Goal: Task Accomplishment & Management: Manage account settings

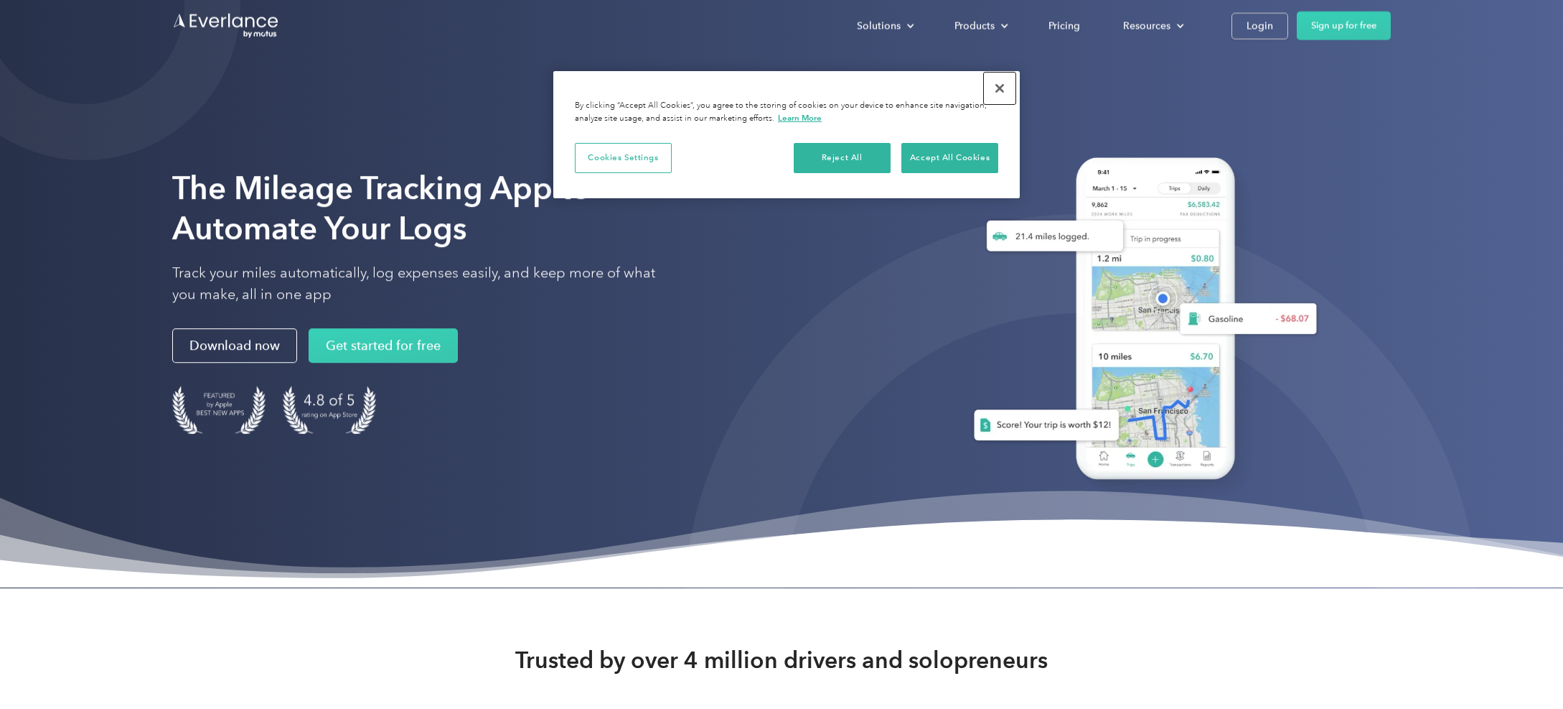
click at [999, 87] on button "Close" at bounding box center [1000, 89] width 32 height 32
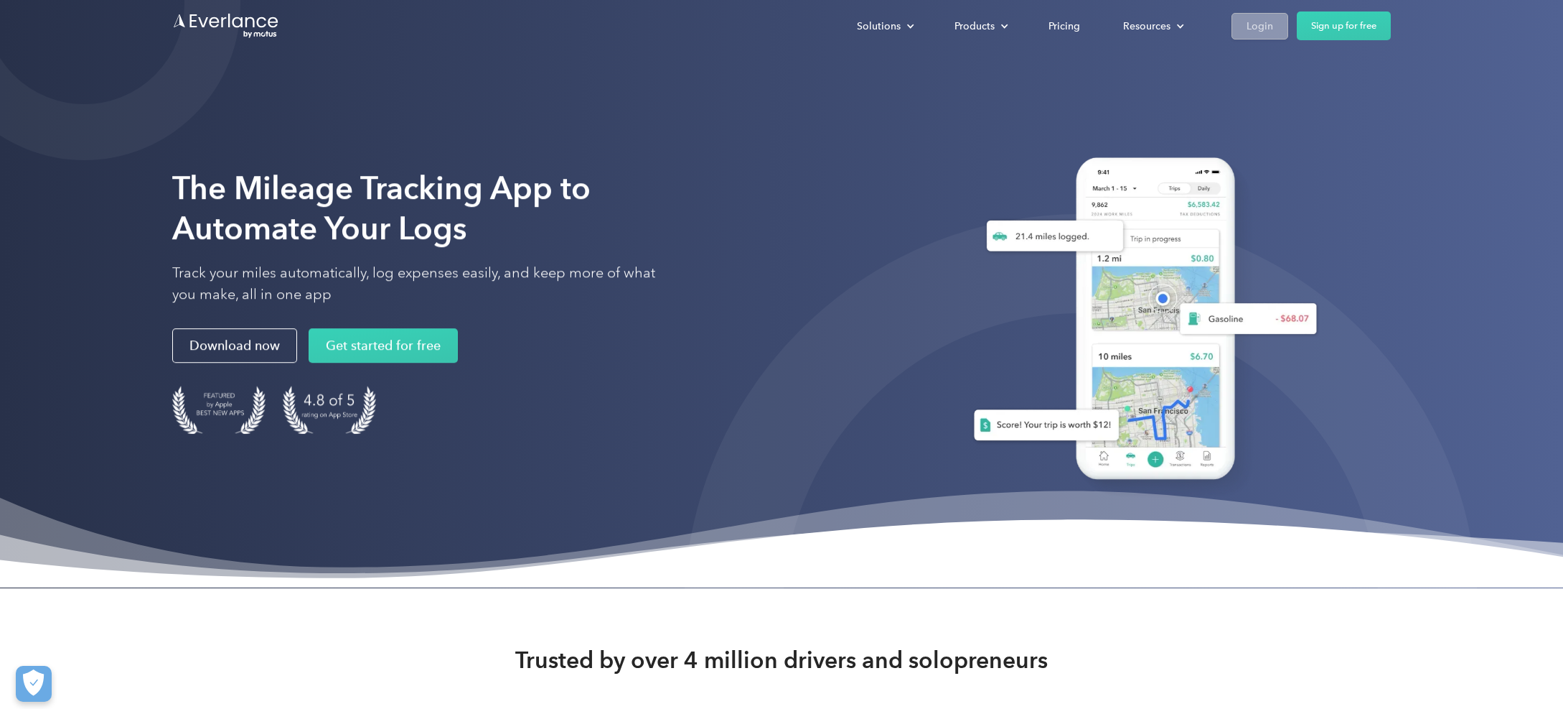
click at [1264, 13] on link "Login" at bounding box center [1260, 26] width 57 height 27
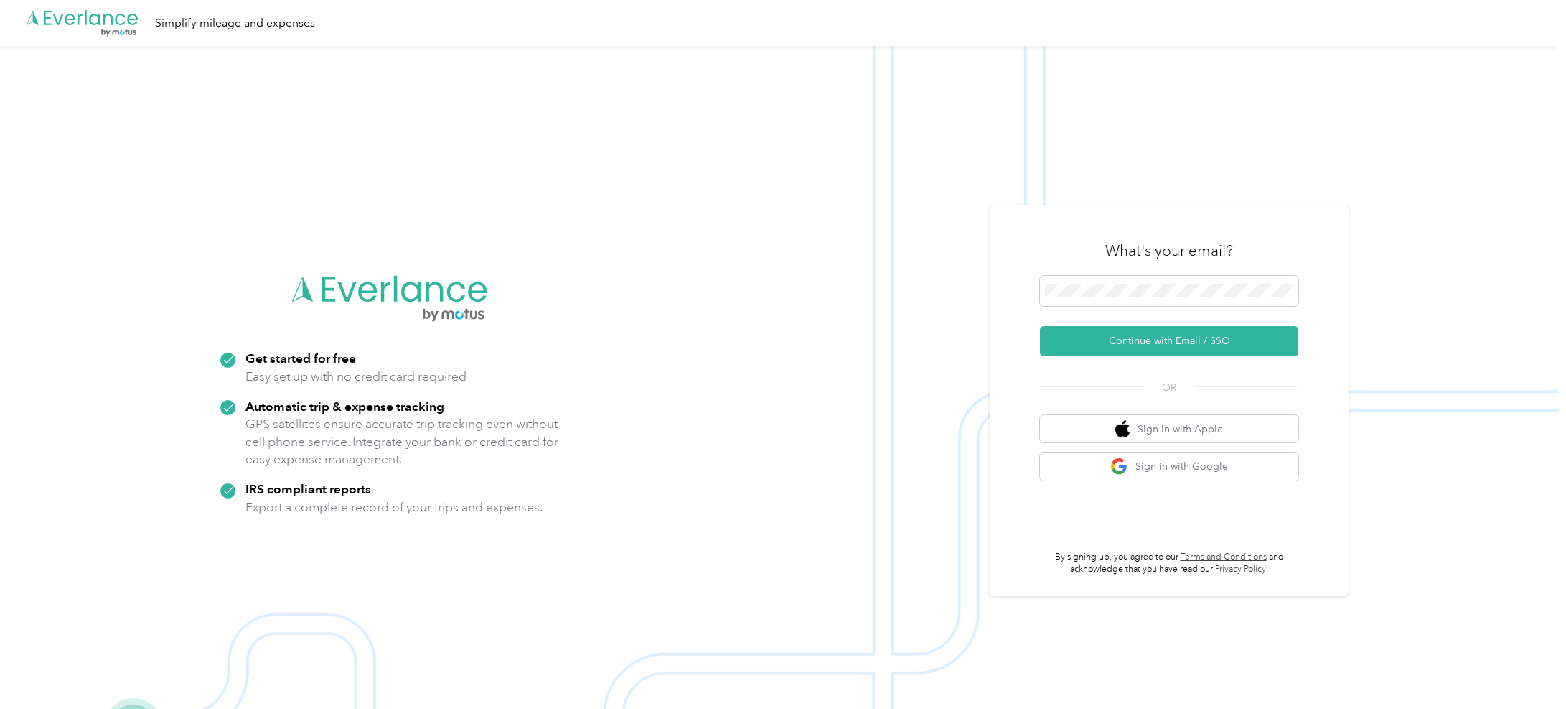
click at [1085, 268] on div "What's your email?" at bounding box center [1169, 250] width 258 height 50
click at [1098, 282] on span at bounding box center [1169, 291] width 258 height 30
click at [1110, 281] on span at bounding box center [1169, 291] width 258 height 30
click at [1172, 329] on button "Continue with Email / SSO" at bounding box center [1169, 341] width 258 height 30
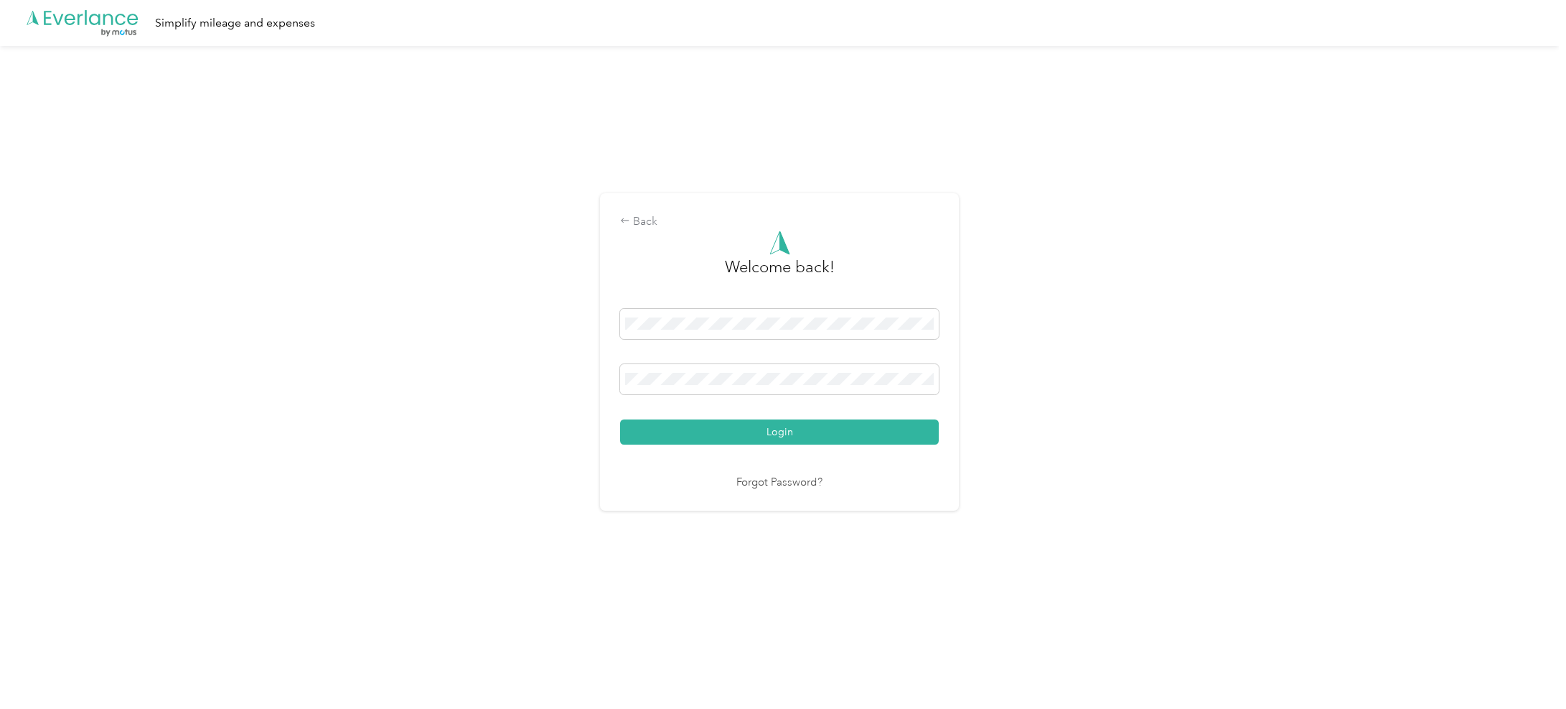
click at [747, 430] on button "Login" at bounding box center [779, 431] width 319 height 25
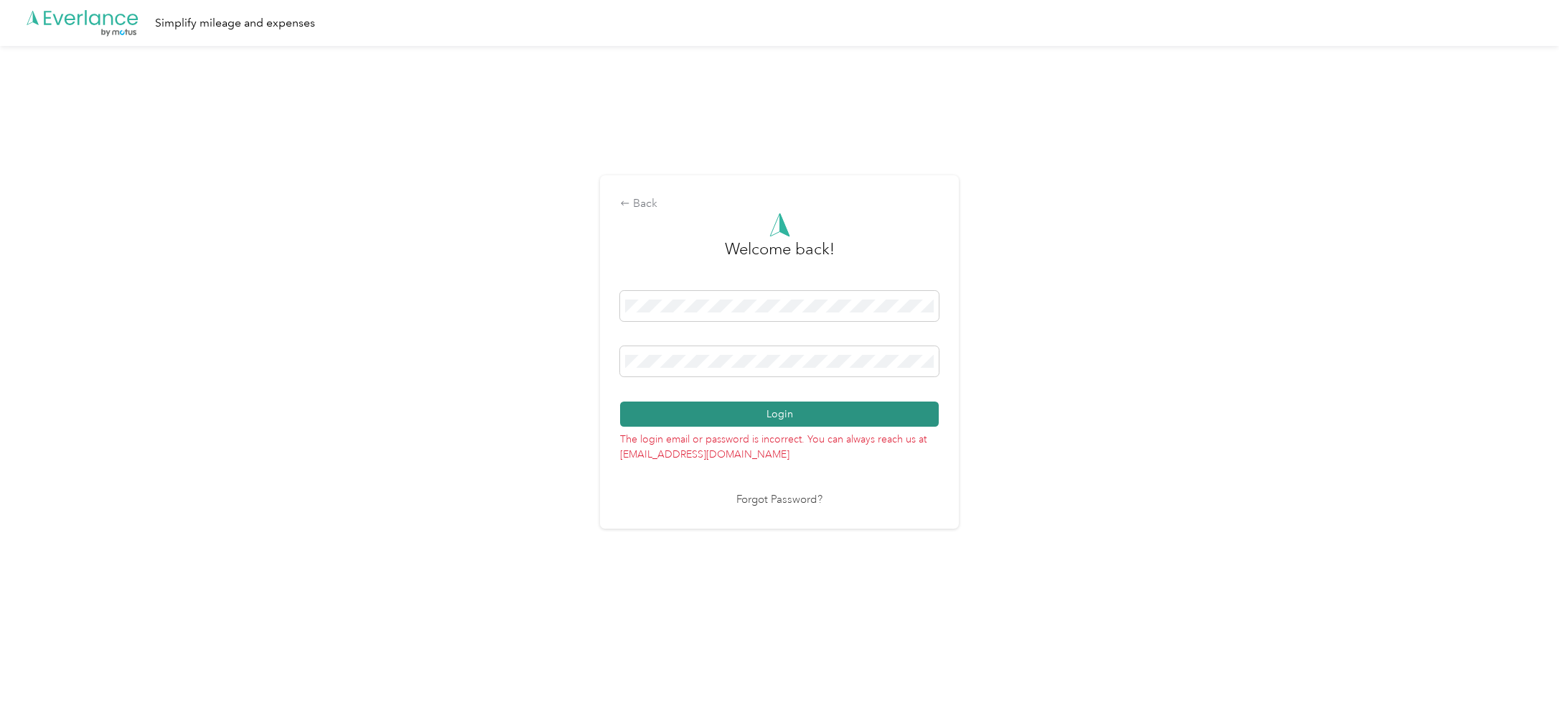
click at [747, 416] on button "Login" at bounding box center [779, 413] width 319 height 25
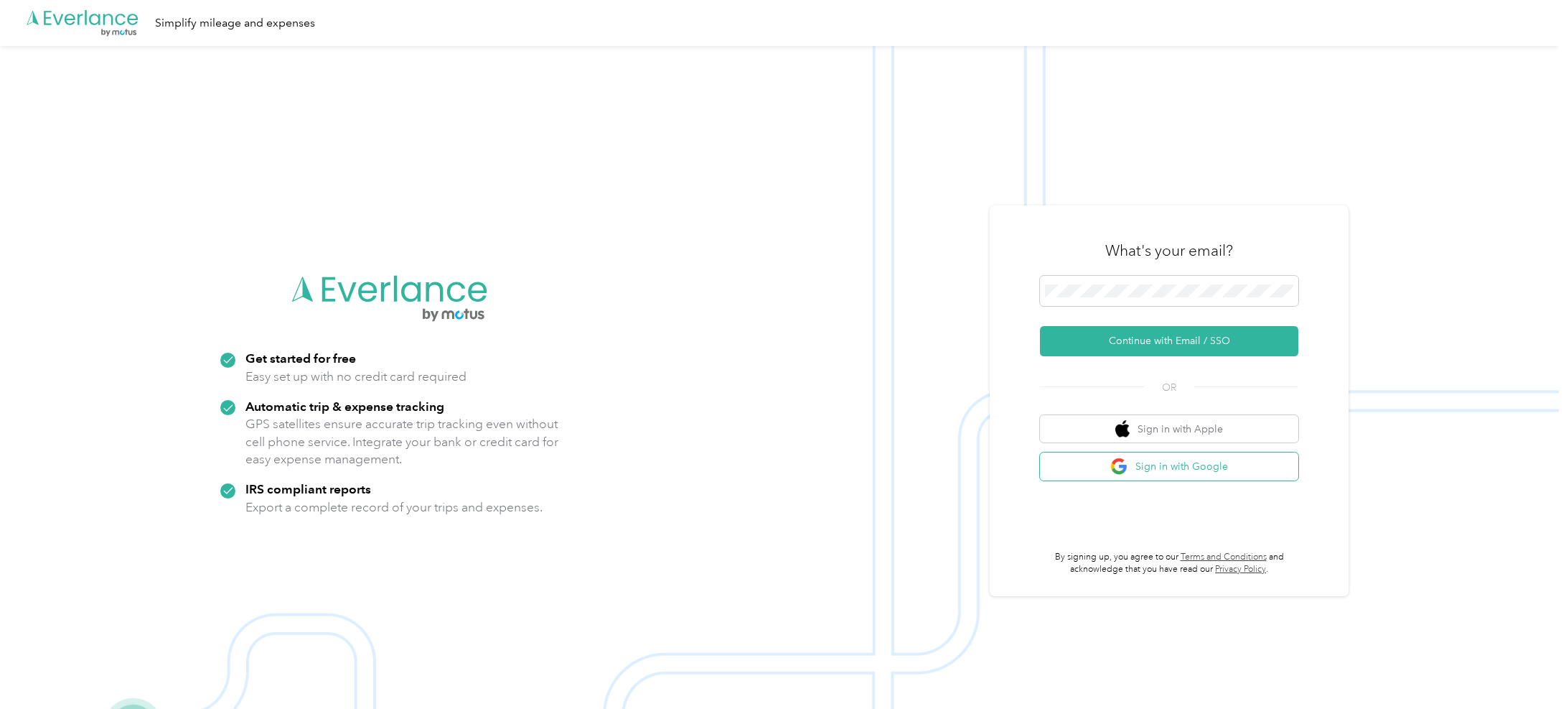
click at [1156, 467] on button "Sign in with Google" at bounding box center [1169, 466] width 258 height 28
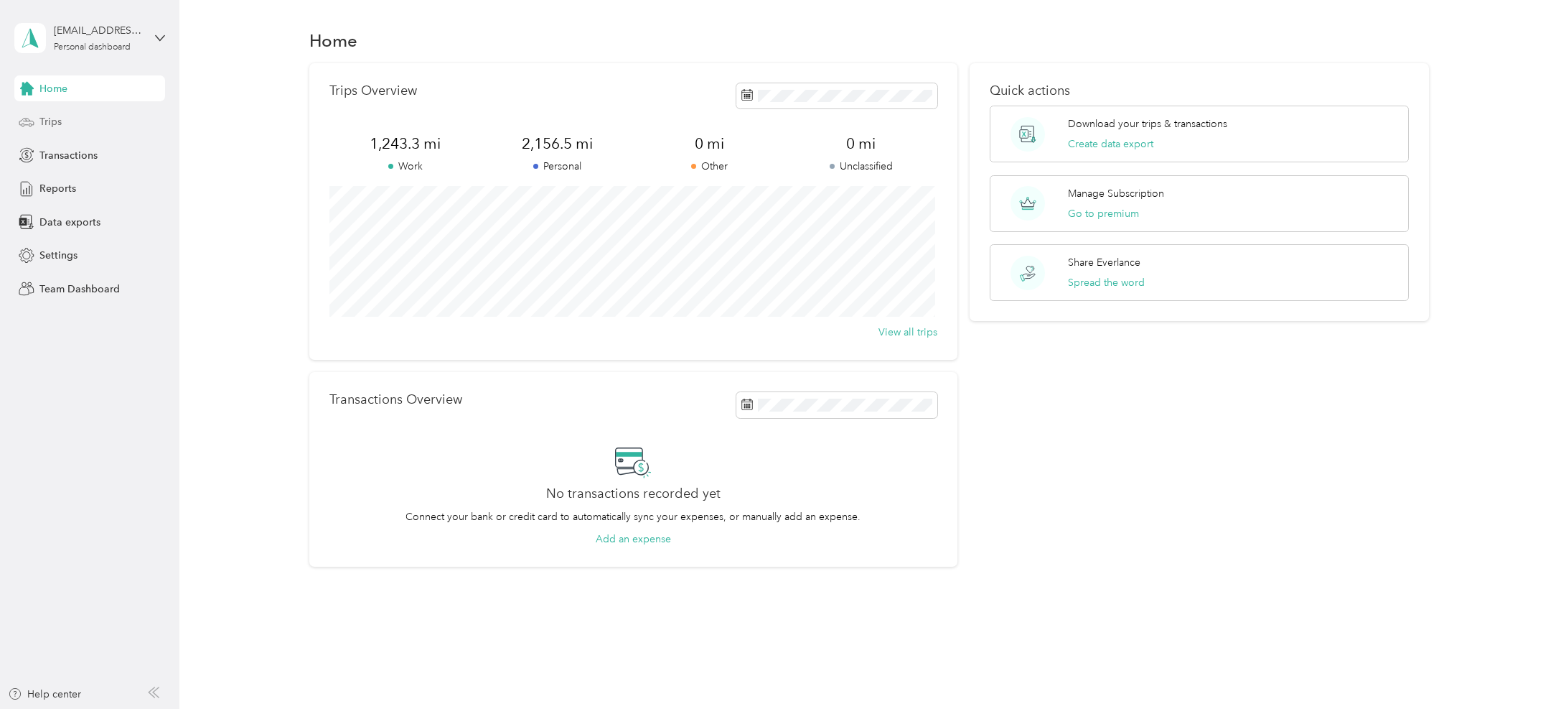
click at [70, 121] on div "Trips" at bounding box center [89, 122] width 151 height 26
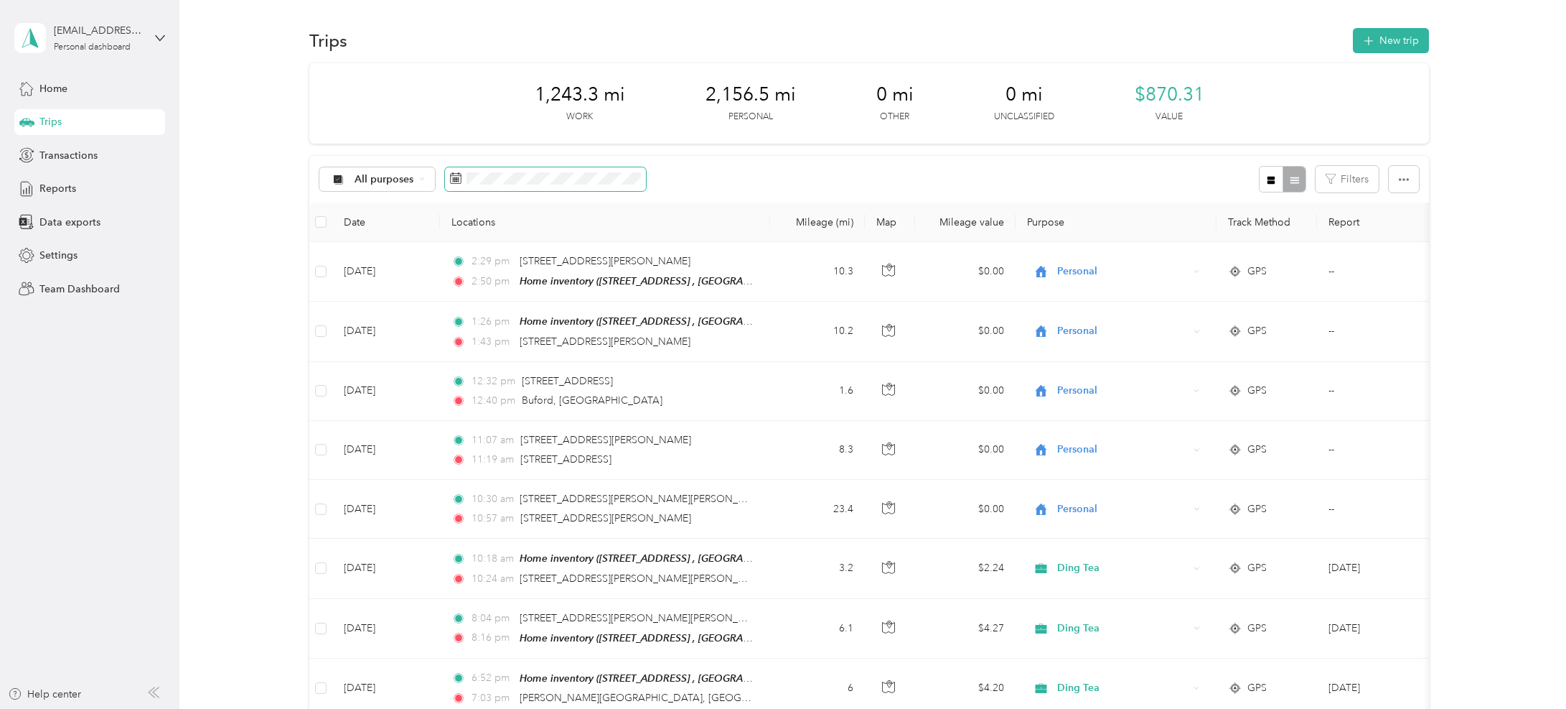
click at [562, 169] on span at bounding box center [545, 179] width 201 height 24
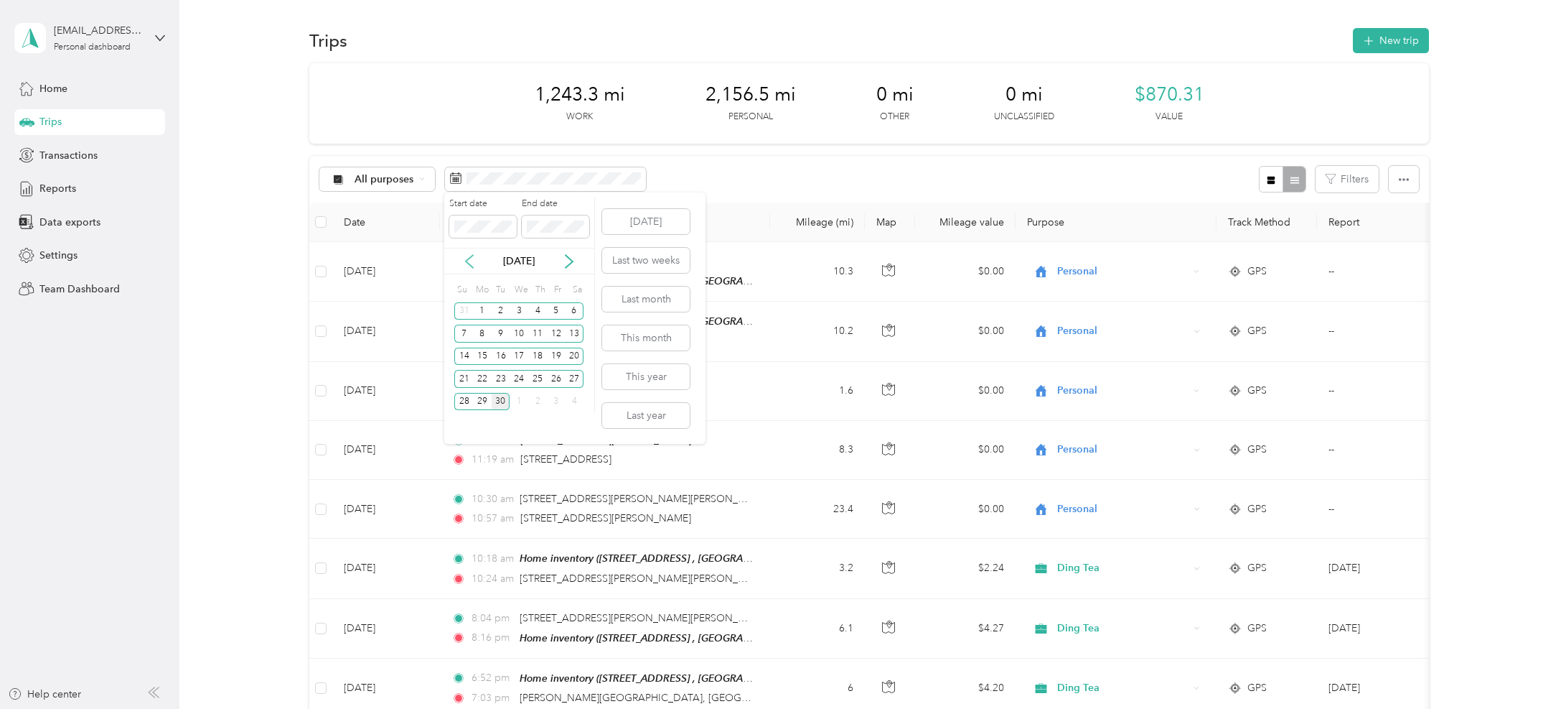
click at [472, 260] on icon at bounding box center [469, 261] width 14 height 14
click at [497, 309] on div "1" at bounding box center [501, 311] width 19 height 18
click at [568, 262] on icon at bounding box center [569, 261] width 14 height 14
click at [569, 261] on icon at bounding box center [569, 261] width 14 height 14
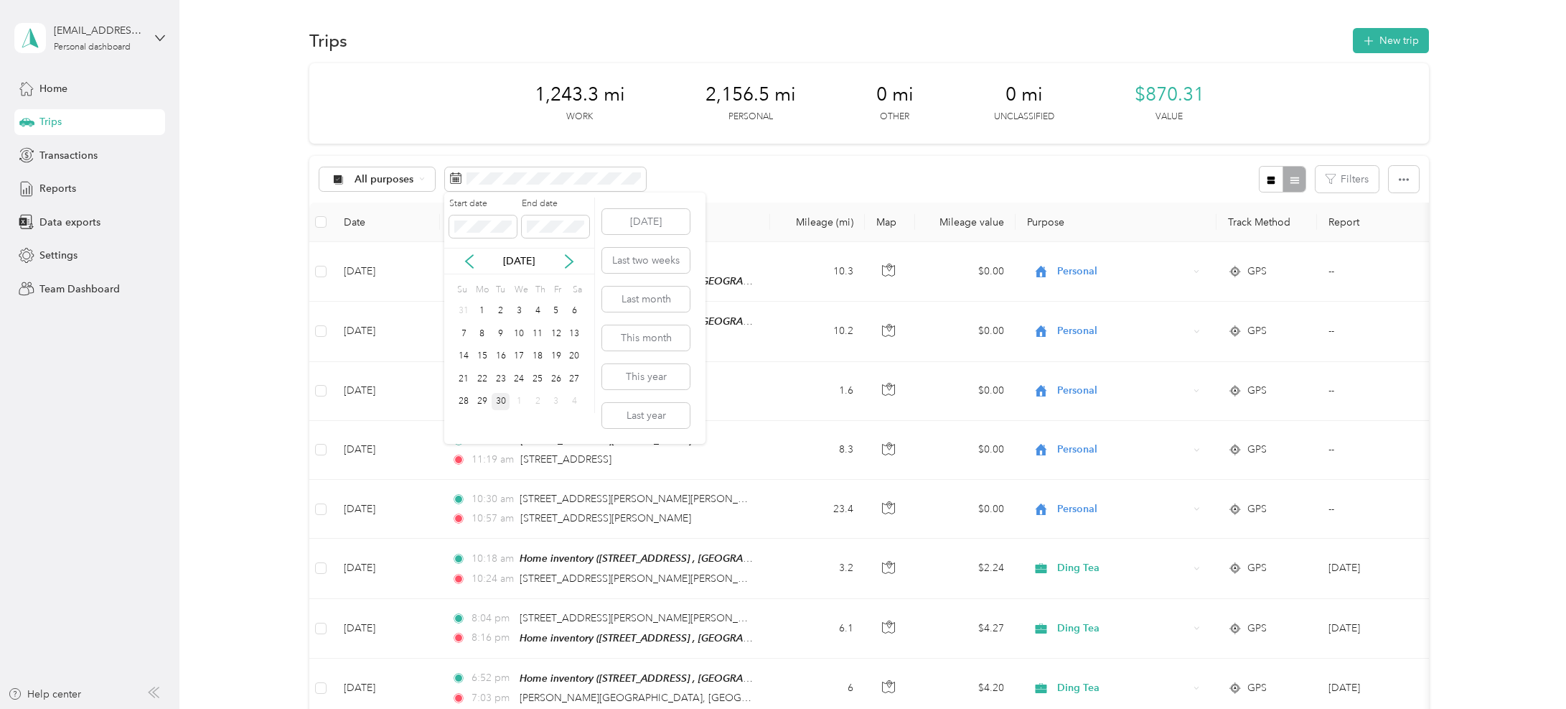
click at [505, 404] on div "30" at bounding box center [501, 402] width 19 height 18
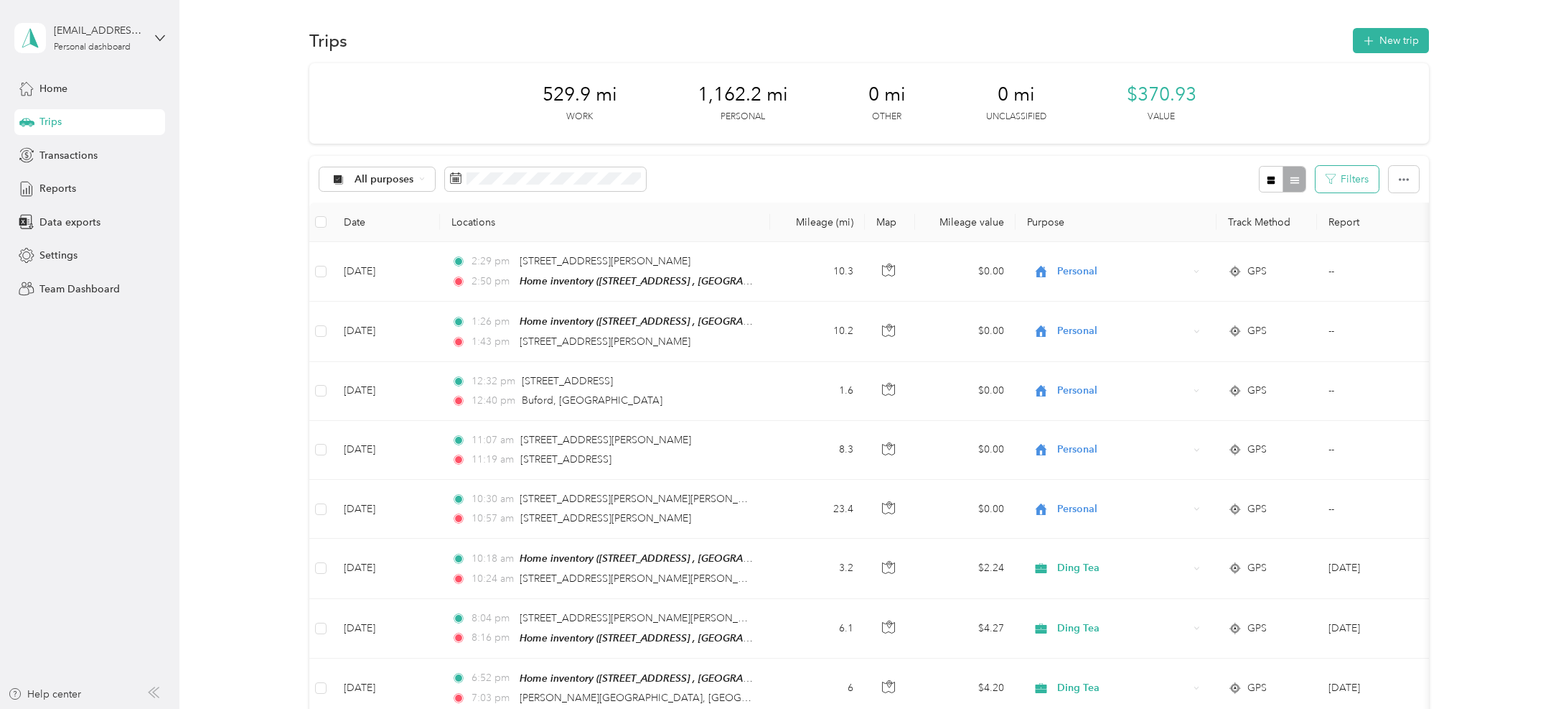
click at [1352, 183] on button "Filters" at bounding box center [1347, 179] width 63 height 27
click at [1314, 222] on div "Start Place" at bounding box center [1303, 228] width 126 height 40
click at [355, 186] on div "All purposes" at bounding box center [377, 179] width 116 height 24
click at [391, 252] on span "Work" at bounding box center [390, 255] width 70 height 15
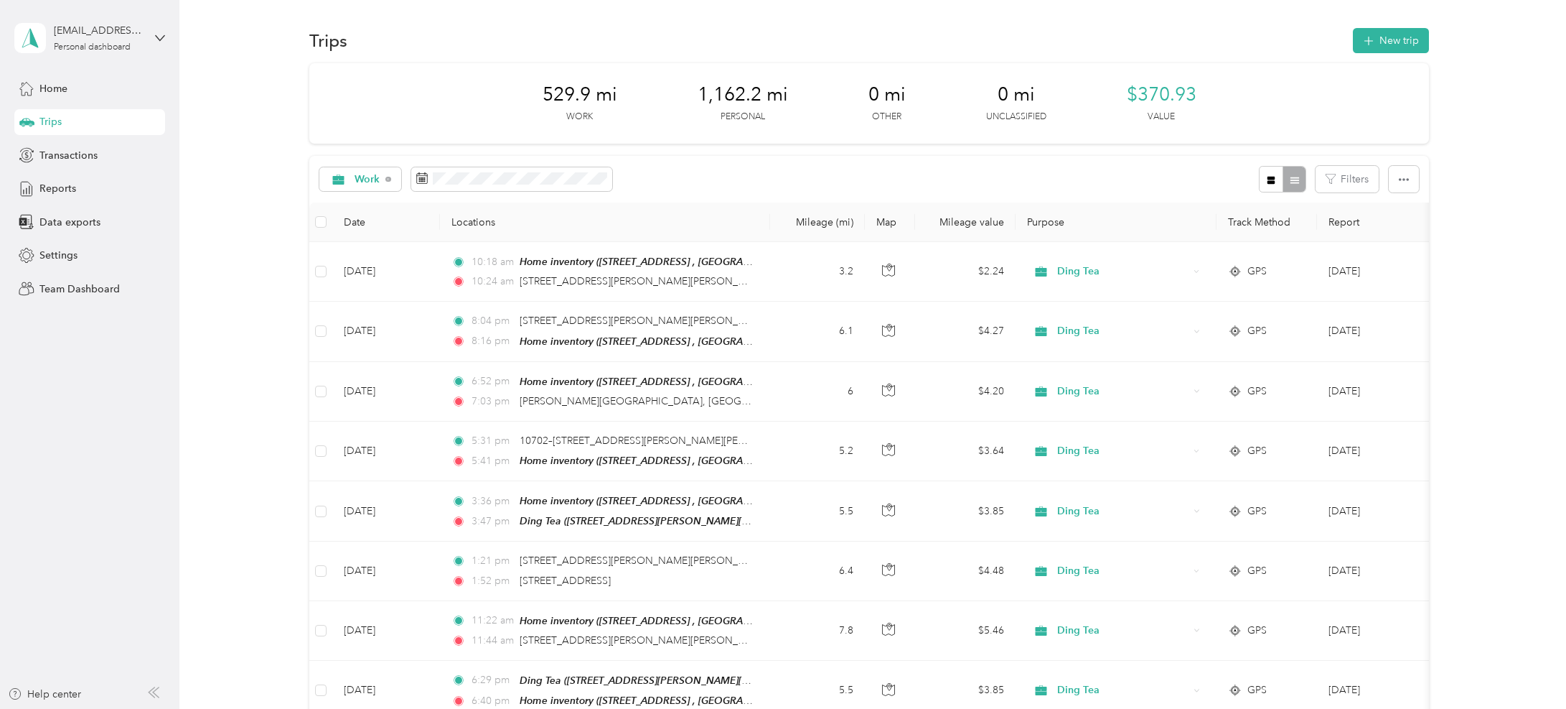
click at [757, 182] on div "Work Filters" at bounding box center [869, 179] width 1121 height 47
click at [681, 172] on div "Work Filters" at bounding box center [869, 179] width 1121 height 47
